Goal: Information Seeking & Learning: Understand process/instructions

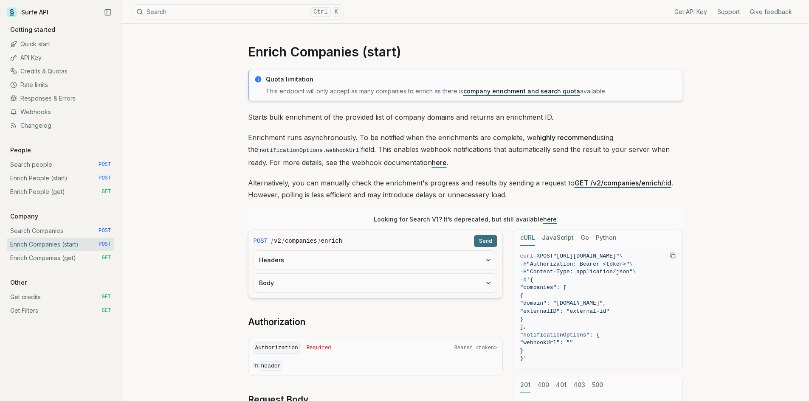
click at [67, 179] on link "Enrich People (start) POST" at bounding box center [60, 178] width 107 height 14
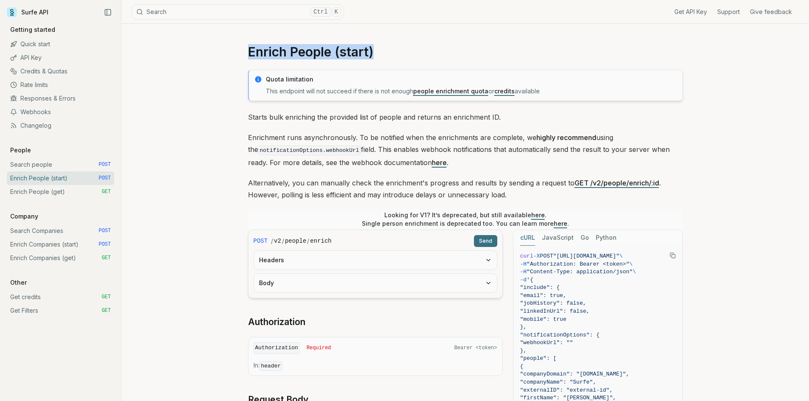
drag, startPoint x: 382, startPoint y: 50, endPoint x: 245, endPoint y: 51, distance: 136.7
click at [245, 51] on article "Enrich People (start) Quota limitation This endpoint will not succeed if there …" at bounding box center [464, 361] width 475 height 675
copy h1 "Enrich People (start)"
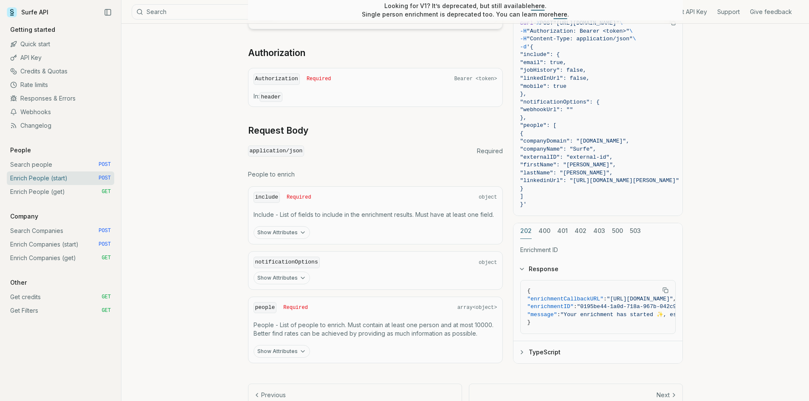
scroll to position [254, 0]
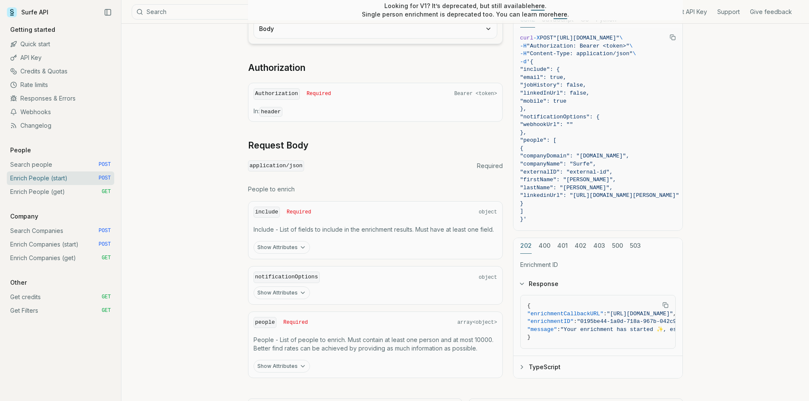
click at [300, 248] on icon "button" at bounding box center [302, 247] width 7 height 7
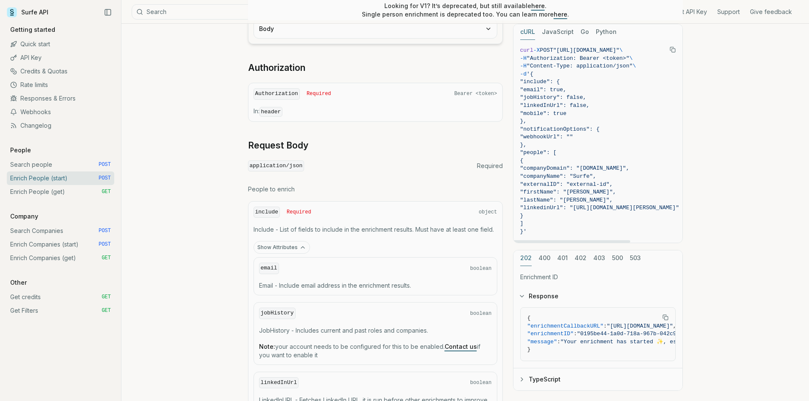
drag, startPoint x: 591, startPoint y: 113, endPoint x: 527, endPoint y: 84, distance: 69.9
click at [527, 84] on code "curl -X POST "https://api.surfe.com/v2/people/enrich" \ -H "Authorization: Bear…" at bounding box center [599, 141] width 159 height 189
copy code ""include": { "email": true, "jobHistory": false, "linkedInUrl": false, "mobile"…"
drag, startPoint x: 545, startPoint y: 167, endPoint x: 544, endPoint y: 217, distance: 50.5
click at [544, 217] on code "curl -X POST "https://api.surfe.com/v2/people/enrich" \ -H "Authorization: Bear…" at bounding box center [599, 141] width 159 height 189
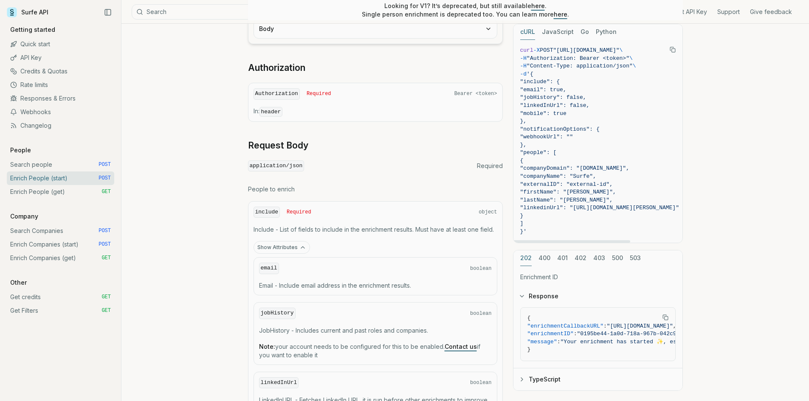
click at [544, 218] on span "}" at bounding box center [599, 216] width 159 height 8
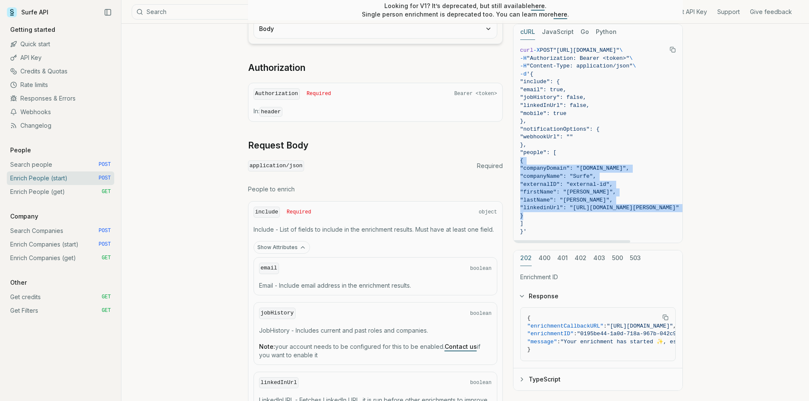
drag, startPoint x: 544, startPoint y: 218, endPoint x: 534, endPoint y: 160, distance: 58.6
click at [534, 160] on code "curl -X POST "https://api.surfe.com/v2/people/enrich" \ -H "Authorization: Bear…" at bounding box center [599, 141] width 159 height 189
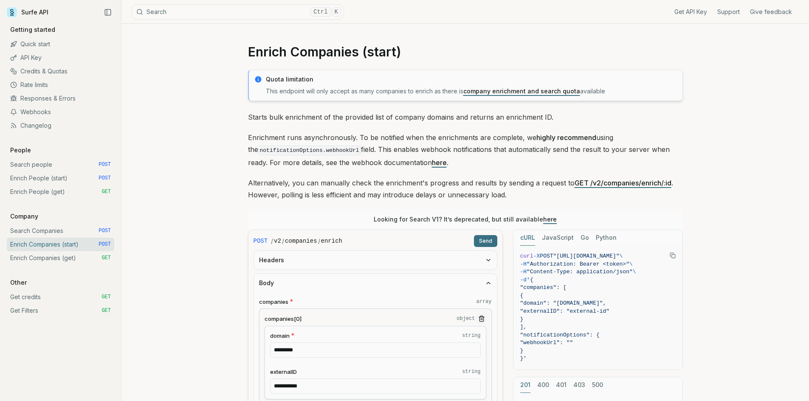
scroll to position [641, 0]
